Goal: Check status: Check status

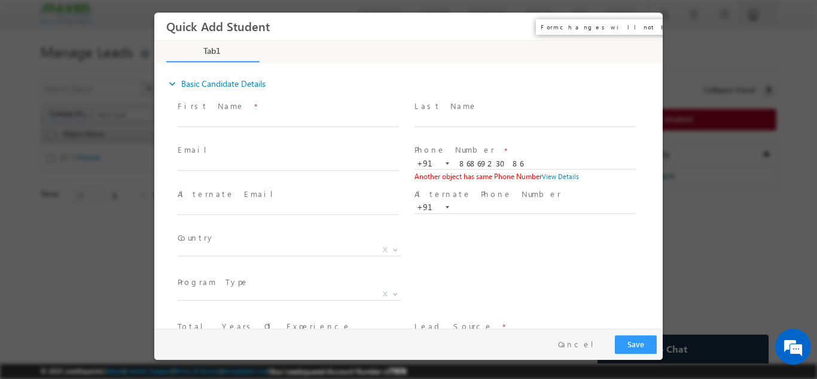
click at [647, 31] on button "×" at bounding box center [645, 26] width 20 height 22
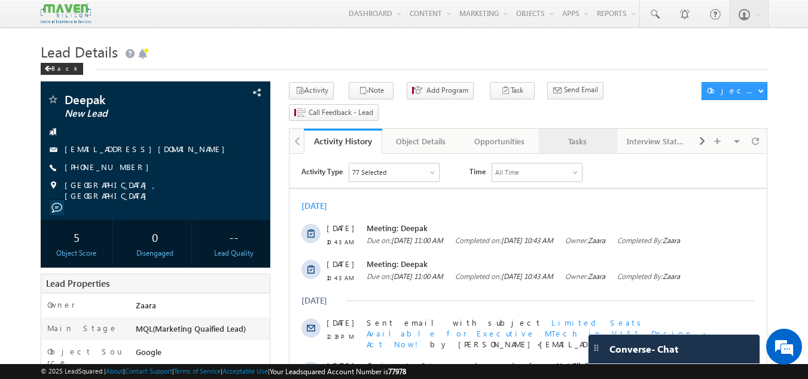
click at [575, 134] on div "Tasks" at bounding box center [578, 141] width 58 height 14
